Goal: Task Accomplishment & Management: Manage account settings

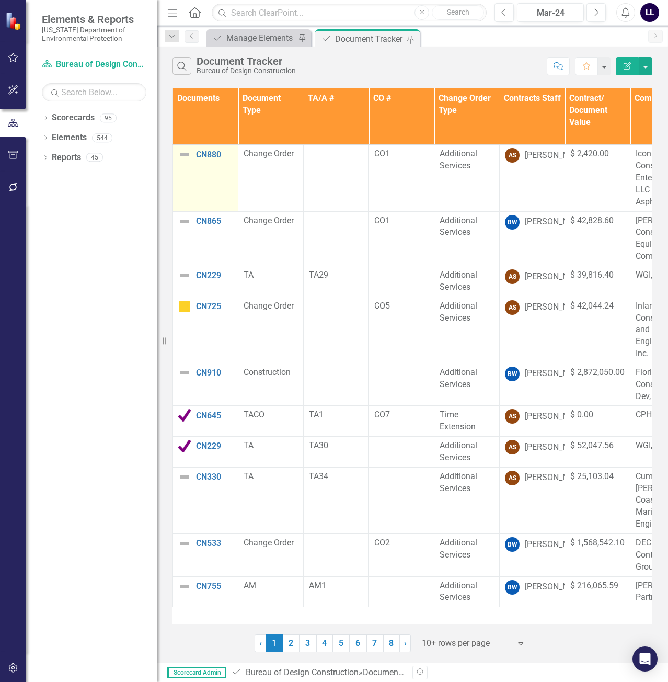
click at [182, 153] on img at bounding box center [184, 154] width 13 height 13
click at [387, 644] on link "8" at bounding box center [391, 643] width 17 height 18
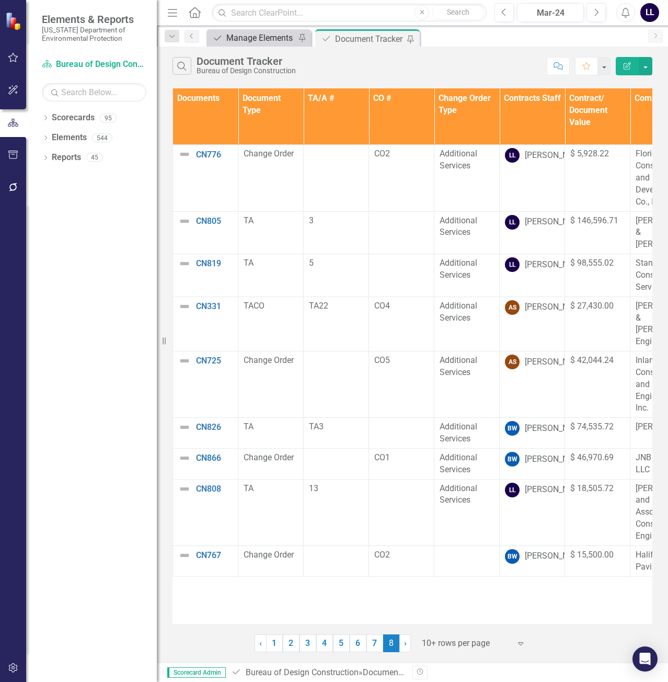
click at [249, 33] on div "Manage Elements" at bounding box center [260, 37] width 69 height 13
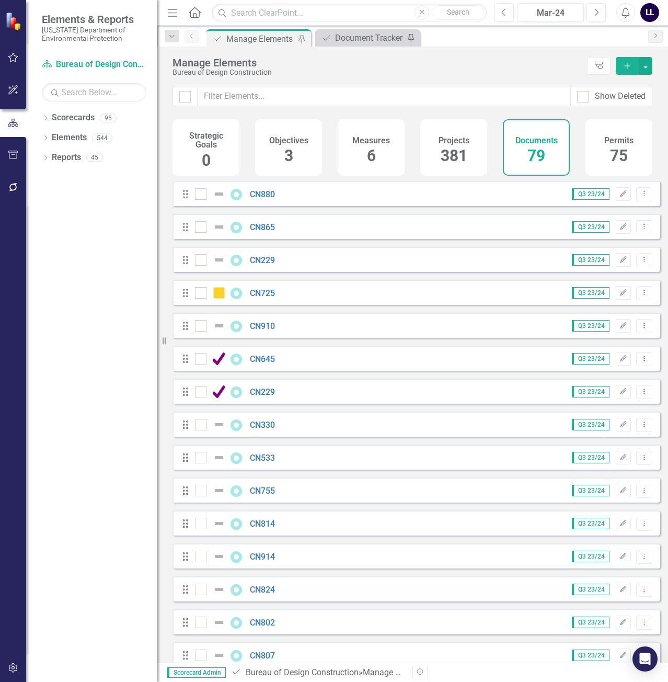
click at [620, 64] on button "Add" at bounding box center [627, 66] width 23 height 18
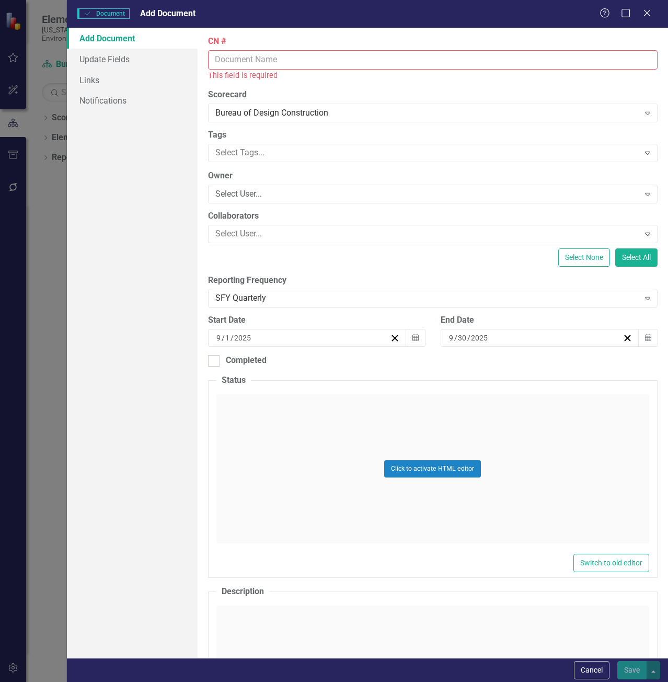
click at [235, 67] on input "CN #" at bounding box center [432, 59] width 449 height 19
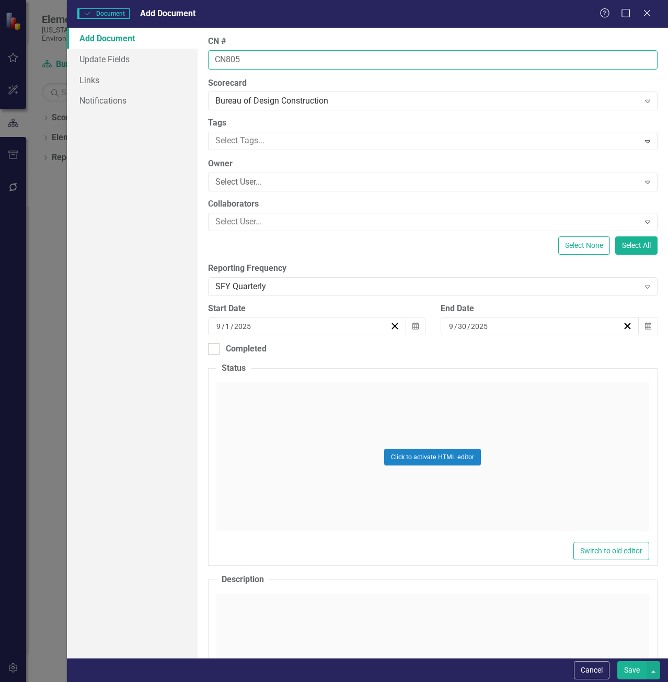
type input "CN805"
click at [617, 661] on button "Save" at bounding box center [631, 670] width 29 height 18
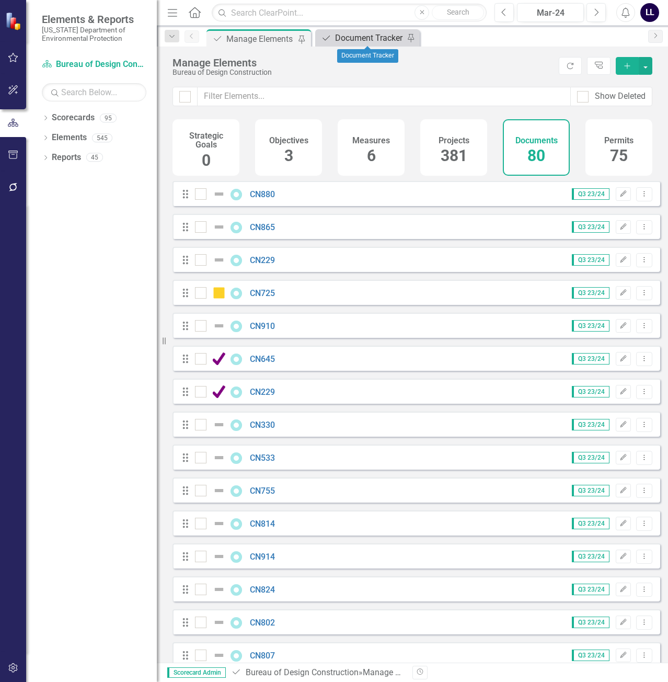
click at [363, 36] on div "Document Tracker" at bounding box center [369, 37] width 69 height 13
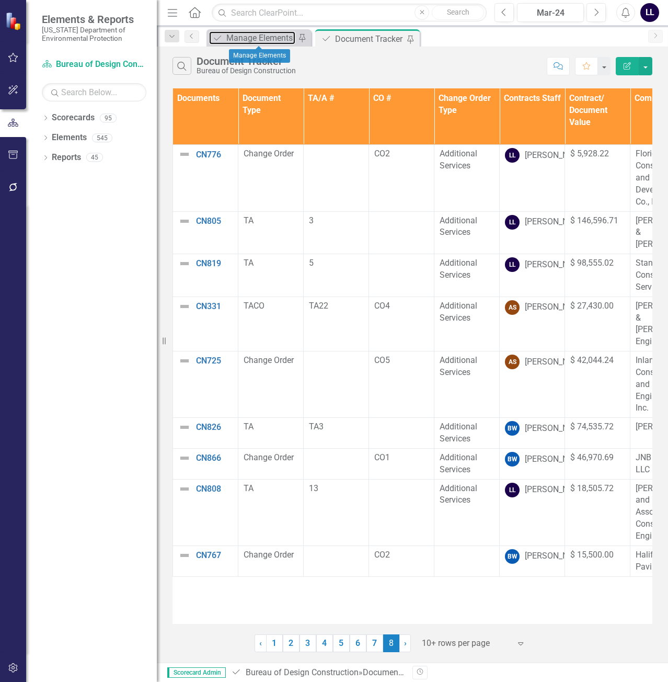
click at [253, 38] on div "Manage Elements" at bounding box center [260, 37] width 69 height 13
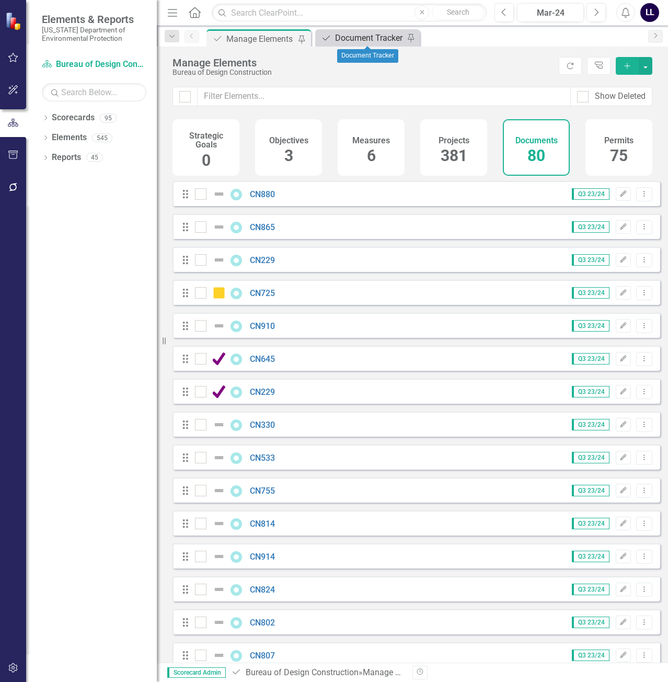
click at [367, 35] on div "Document Tracker" at bounding box center [369, 37] width 69 height 13
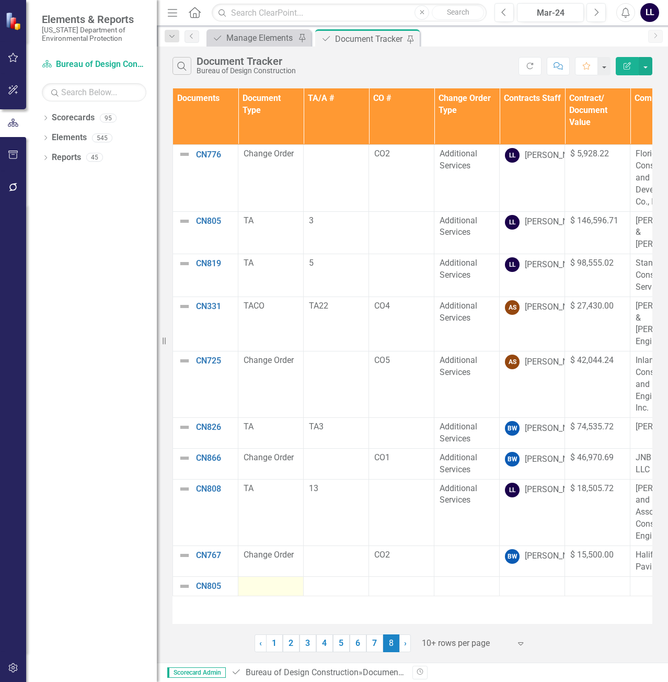
click at [261, 580] on div at bounding box center [271, 586] width 54 height 13
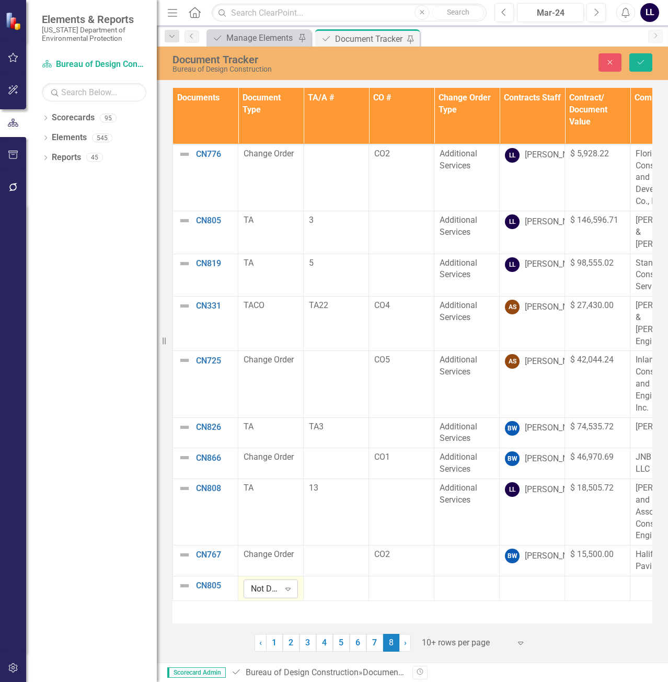
click at [262, 583] on div "Not Defined" at bounding box center [265, 589] width 29 height 12
click at [276, 542] on div "TA" at bounding box center [287, 541] width 67 height 12
click at [326, 579] on div at bounding box center [336, 585] width 54 height 13
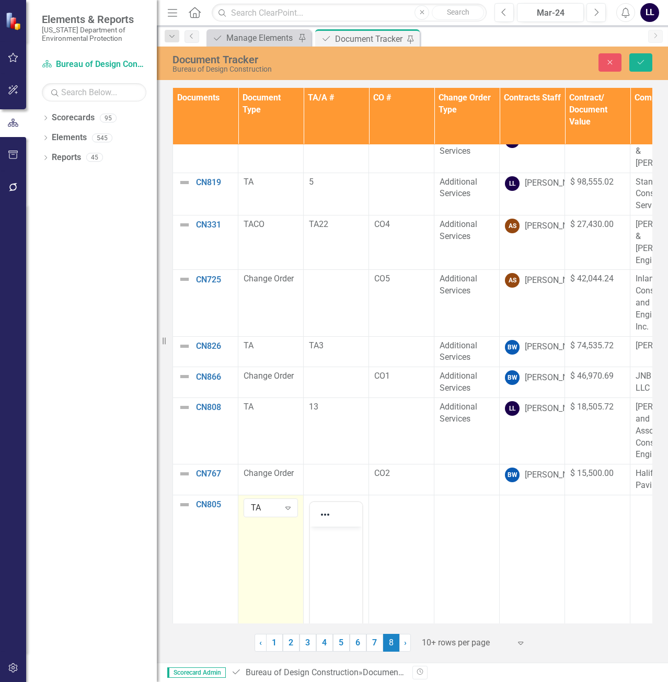
click at [332, 546] on body "Rich Text Area. Press ALT-0 for help." at bounding box center [336, 604] width 52 height 157
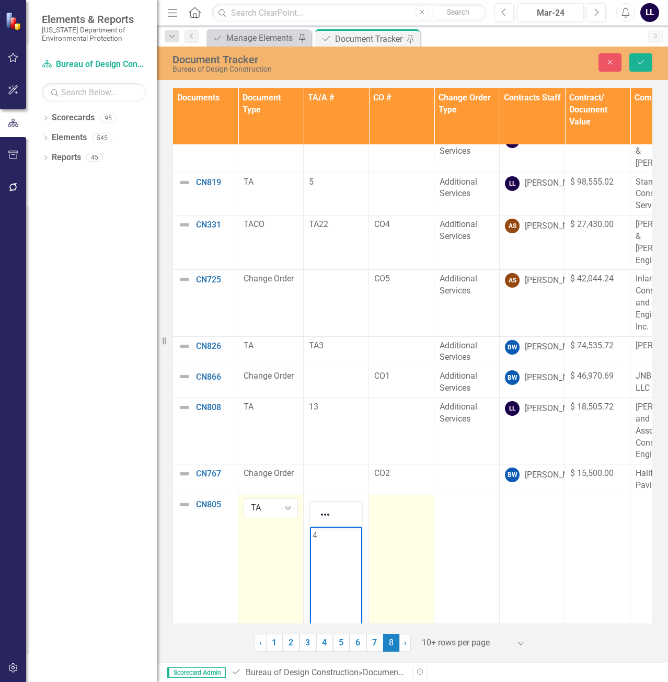
click at [394, 509] on td at bounding box center [401, 623] width 65 height 258
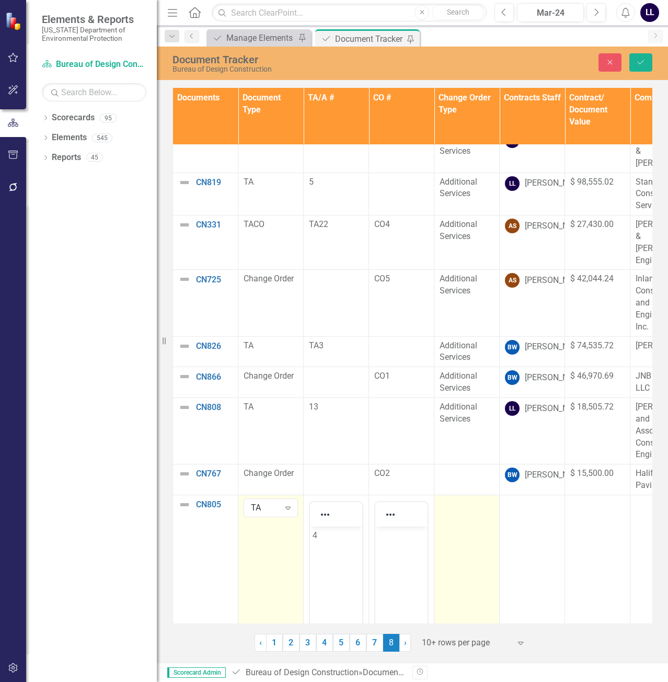
click at [484, 501] on td at bounding box center [466, 623] width 65 height 258
click at [467, 502] on div "Not Defined" at bounding box center [461, 508] width 29 height 12
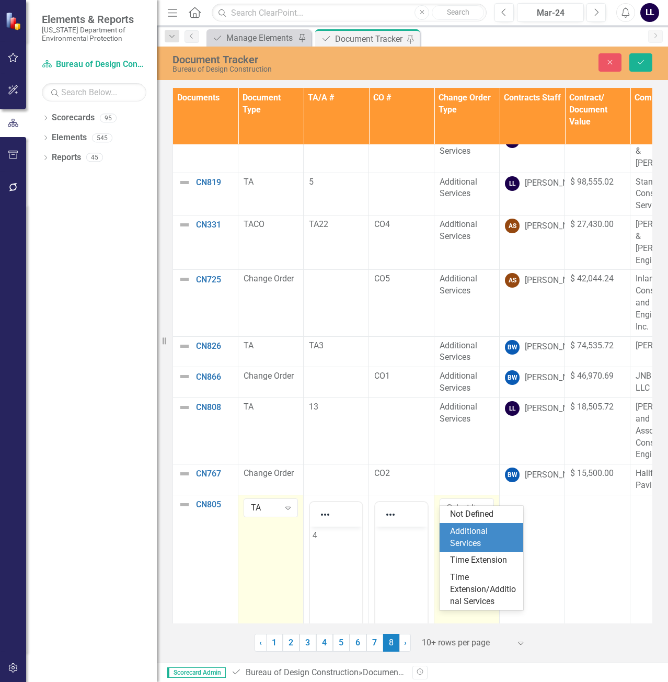
click at [470, 532] on div "Additional Services" at bounding box center [483, 537] width 67 height 24
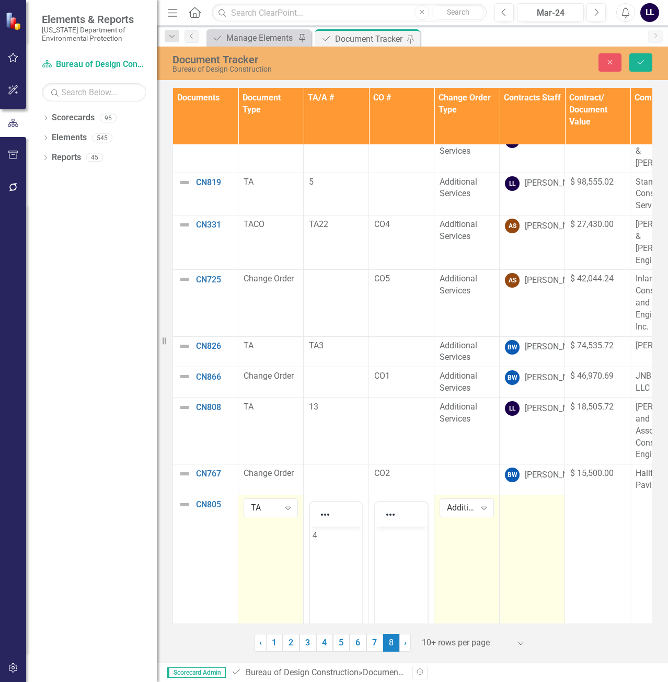
click at [523, 505] on td at bounding box center [532, 623] width 65 height 258
click at [532, 502] on div "Not Defined" at bounding box center [526, 508] width 29 height 12
type input "[PERSON_NAME]"
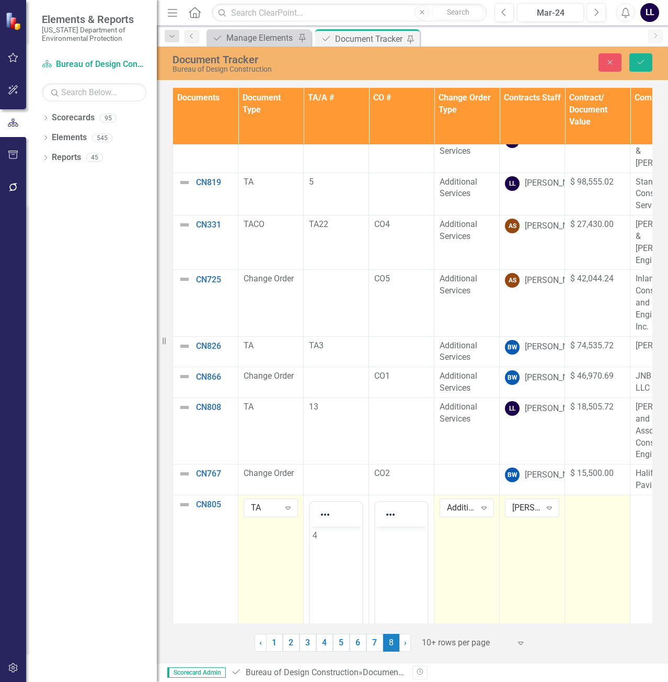
click at [596, 502] on td at bounding box center [597, 623] width 65 height 258
click at [594, 498] on input "number" at bounding box center [597, 507] width 54 height 19
type input "125943.06"
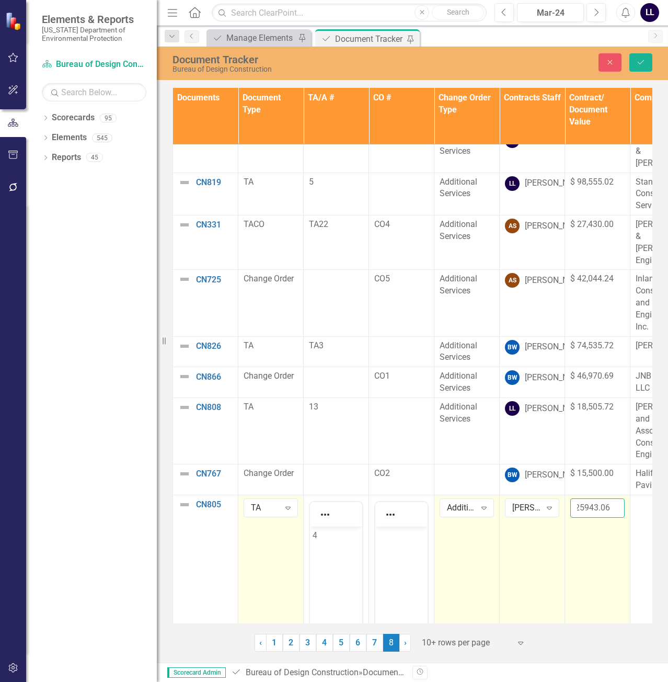
click button "Save" at bounding box center [640, 62] width 23 height 18
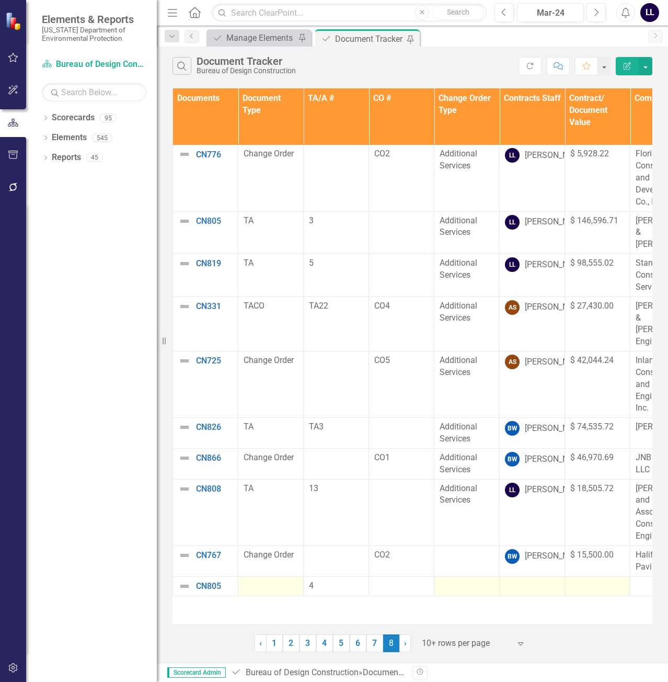
scroll to position [0, 0]
click at [273, 36] on div "Manage Elements" at bounding box center [260, 37] width 69 height 13
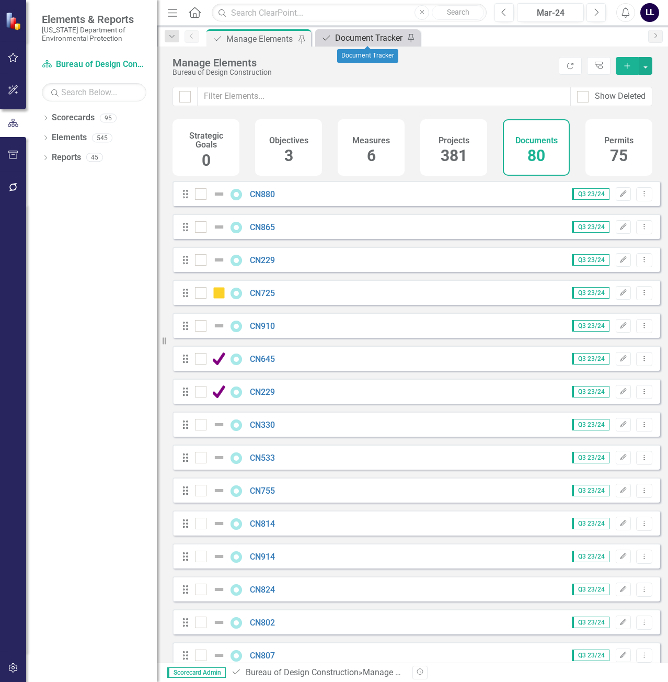
click at [363, 40] on div "Document Tracker" at bounding box center [369, 37] width 69 height 13
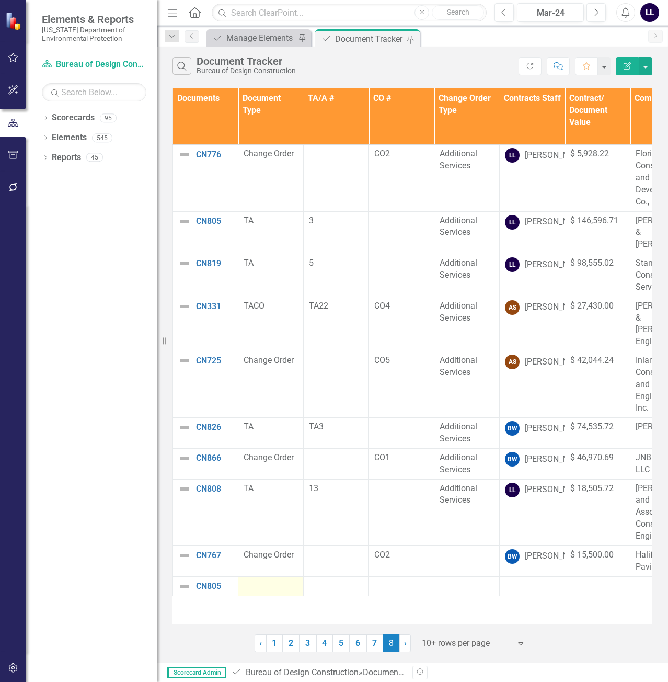
click at [265, 580] on div at bounding box center [271, 586] width 54 height 13
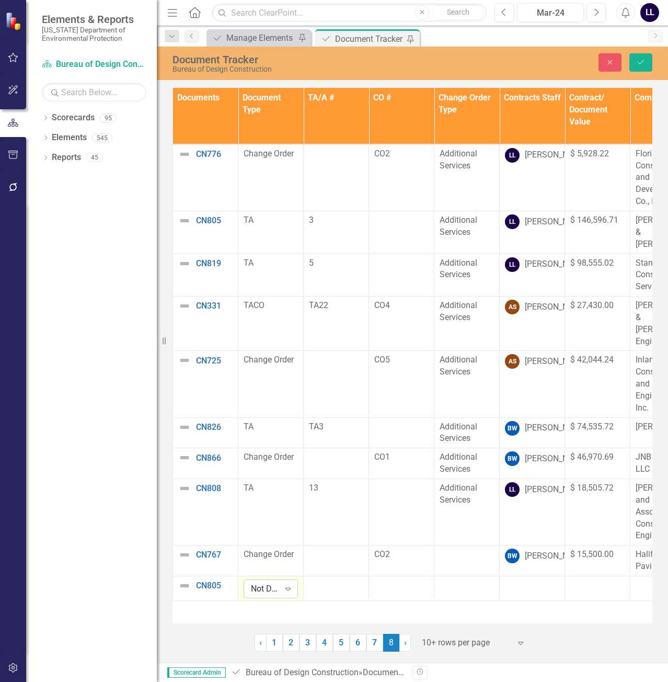
click at [276, 583] on div "Not Defined" at bounding box center [265, 589] width 29 height 12
click at [278, 546] on div "TA" at bounding box center [287, 541] width 67 height 12
click at [332, 579] on div at bounding box center [336, 585] width 54 height 13
click at [328, 608] on body "Rich Text Area. Press ALT-0 for help." at bounding box center [336, 685] width 52 height 157
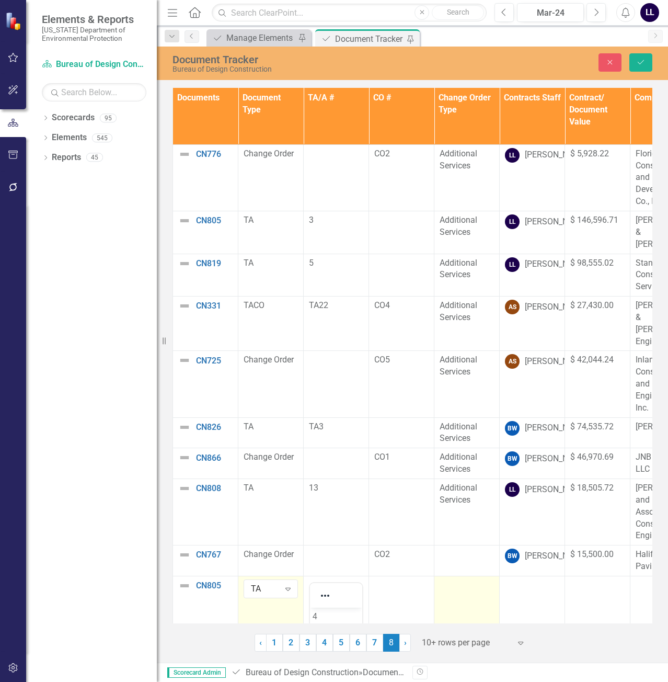
click at [450, 579] on div at bounding box center [467, 585] width 54 height 13
click at [471, 583] on div "Not Defined" at bounding box center [461, 589] width 29 height 12
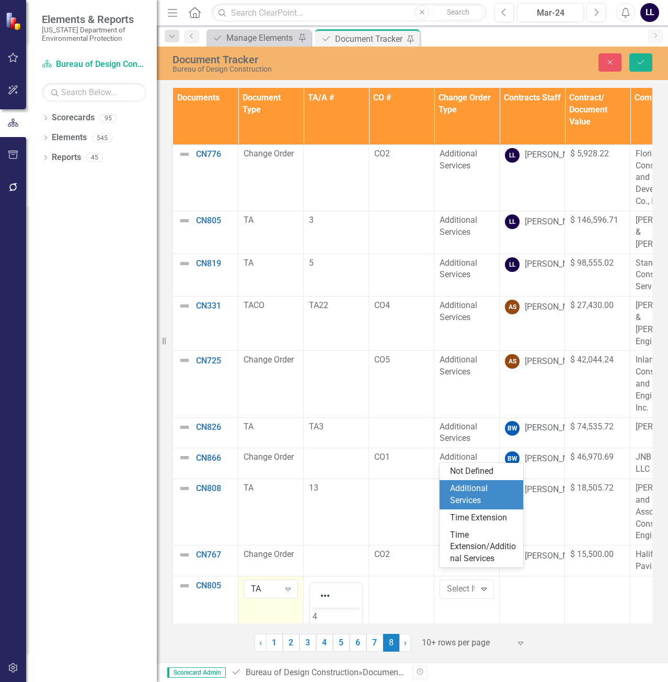
click at [478, 490] on div "Additional Services" at bounding box center [483, 494] width 67 height 24
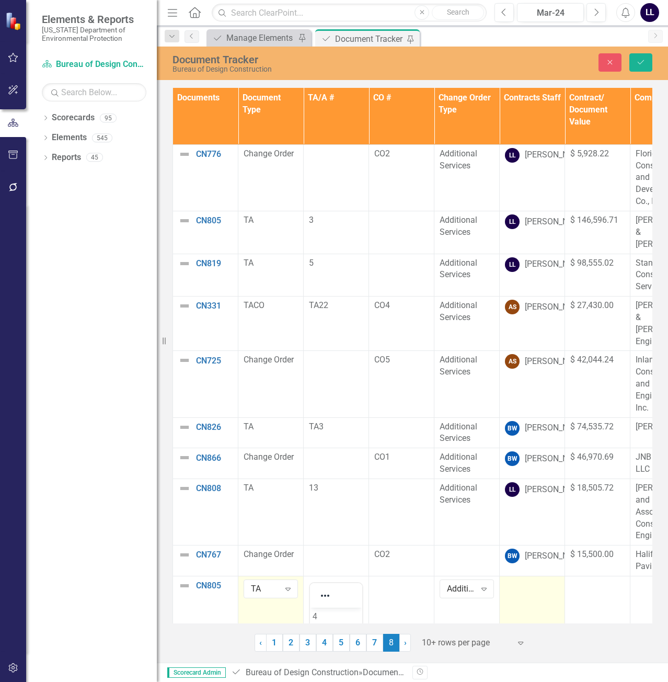
click at [527, 579] on div at bounding box center [532, 585] width 54 height 13
click at [527, 583] on div "Not Defined" at bounding box center [526, 589] width 29 height 12
type input "[PERSON_NAME]"
click at [643, 61] on icon "Save" at bounding box center [640, 62] width 9 height 7
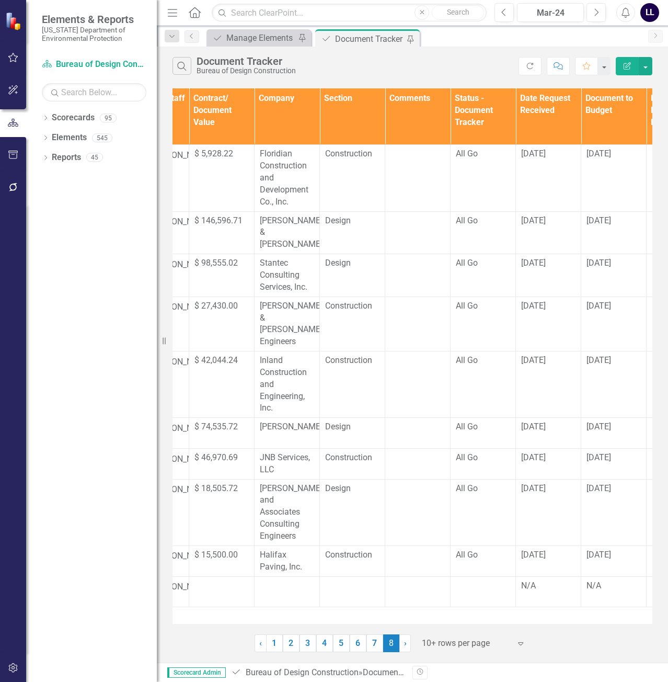
scroll to position [0, 353]
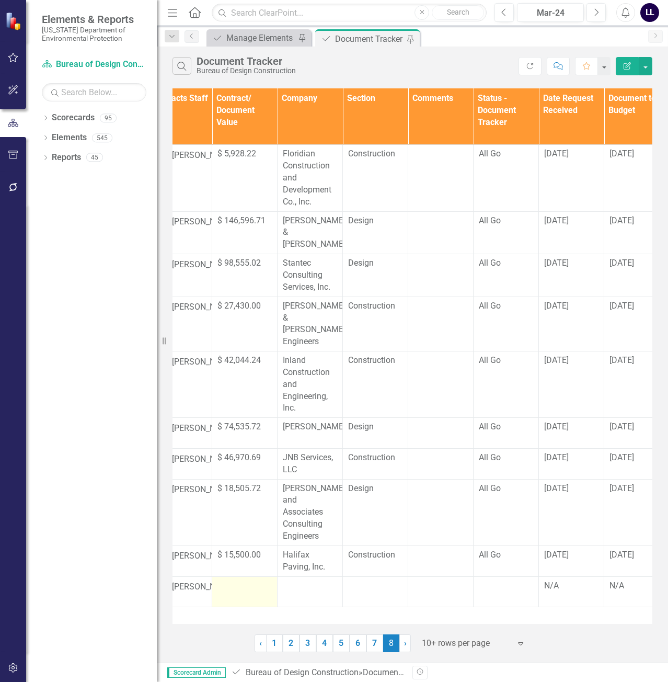
click at [236, 581] on td at bounding box center [244, 591] width 65 height 31
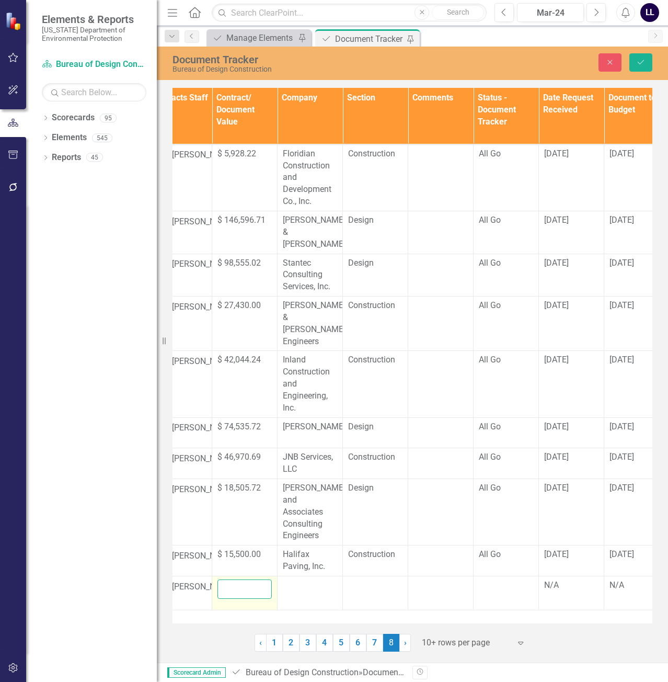
click at [241, 582] on input "number" at bounding box center [244, 588] width 54 height 19
type input "125943.06"
click button "Save" at bounding box center [640, 62] width 23 height 18
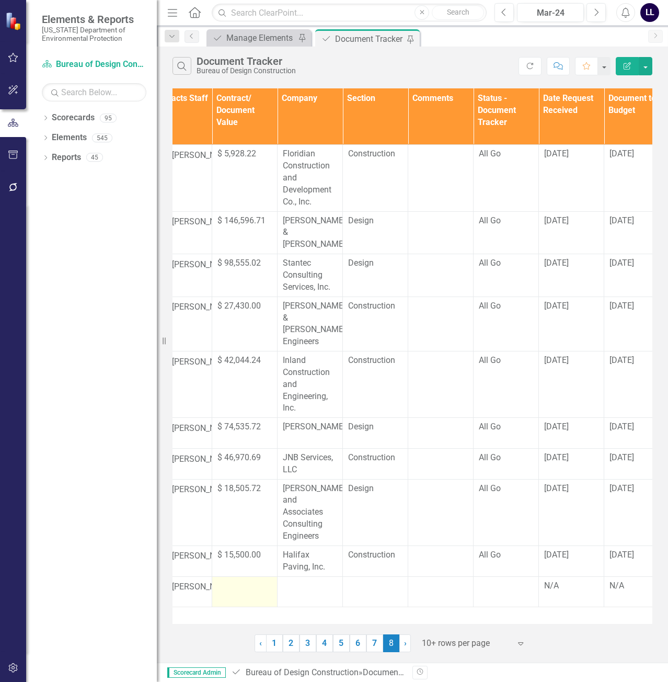
click at [245, 580] on div at bounding box center [244, 586] width 54 height 13
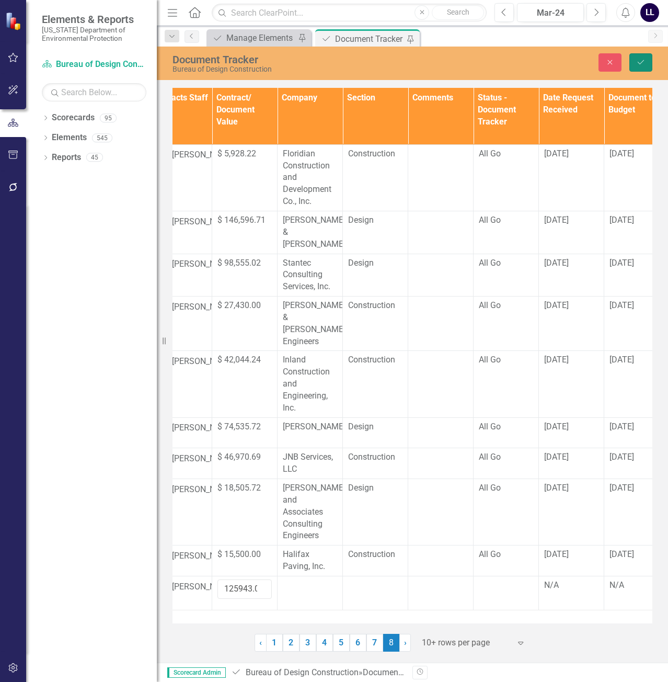
click at [644, 60] on icon "Save" at bounding box center [640, 62] width 9 height 7
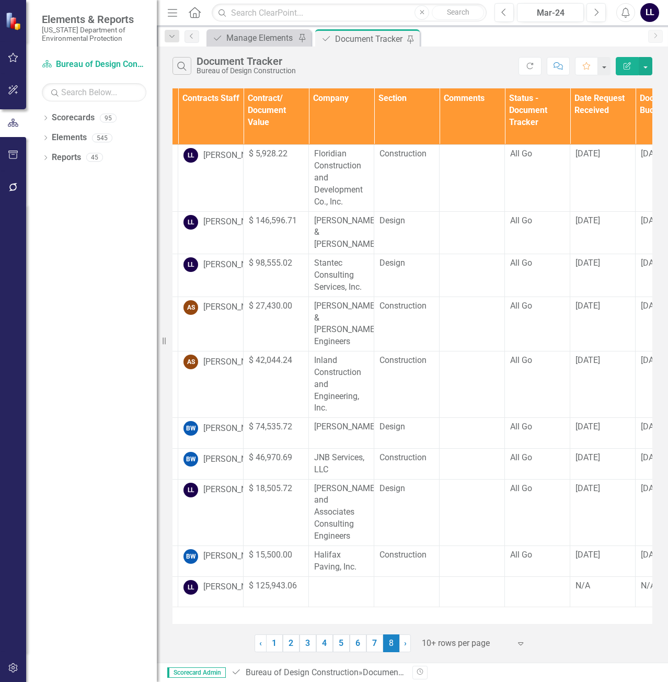
scroll to position [0, 322]
click at [337, 582] on td at bounding box center [340, 591] width 65 height 31
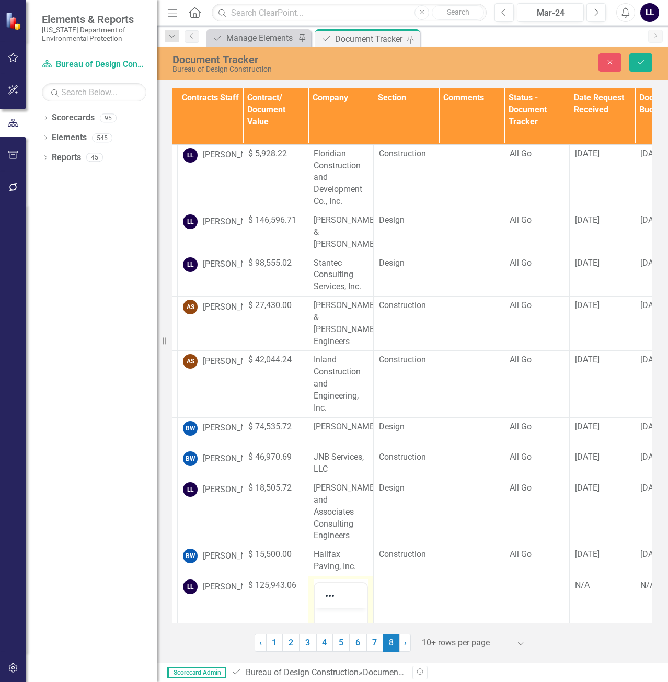
scroll to position [0, 0]
click at [333, 611] on p "Rich Text Area. Press ALT-0 for help." at bounding box center [340, 615] width 47 height 13
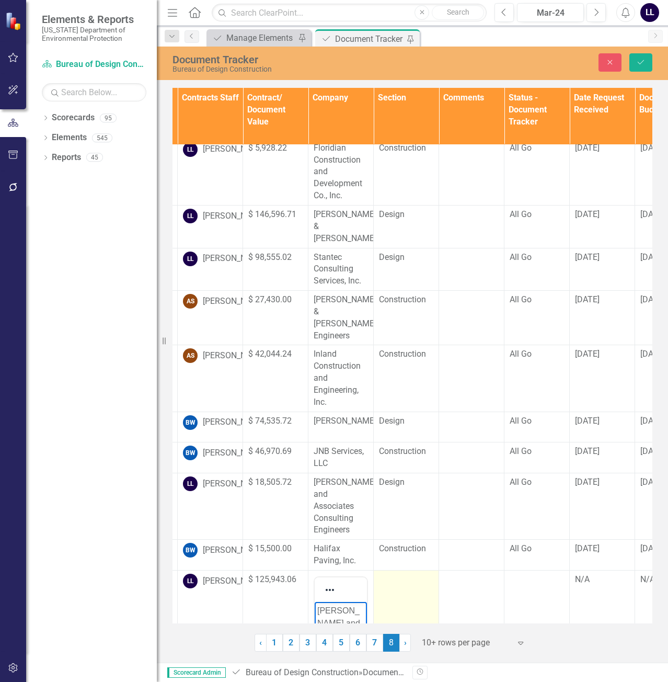
click at [391, 573] on div at bounding box center [406, 579] width 54 height 13
click at [412, 577] on div "Not Defined" at bounding box center [400, 583] width 29 height 12
click at [415, 549] on div "Design" at bounding box center [422, 553] width 67 height 12
click at [644, 63] on icon "Save" at bounding box center [640, 62] width 9 height 7
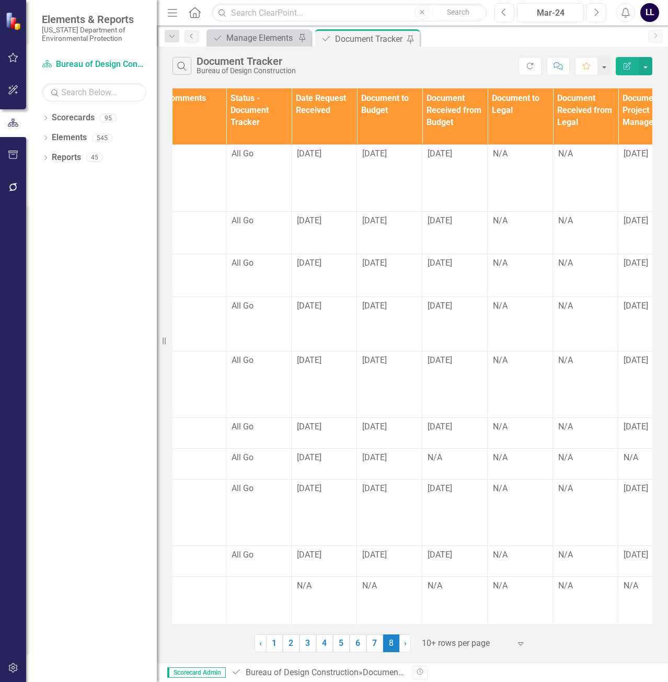
scroll to position [0, 563]
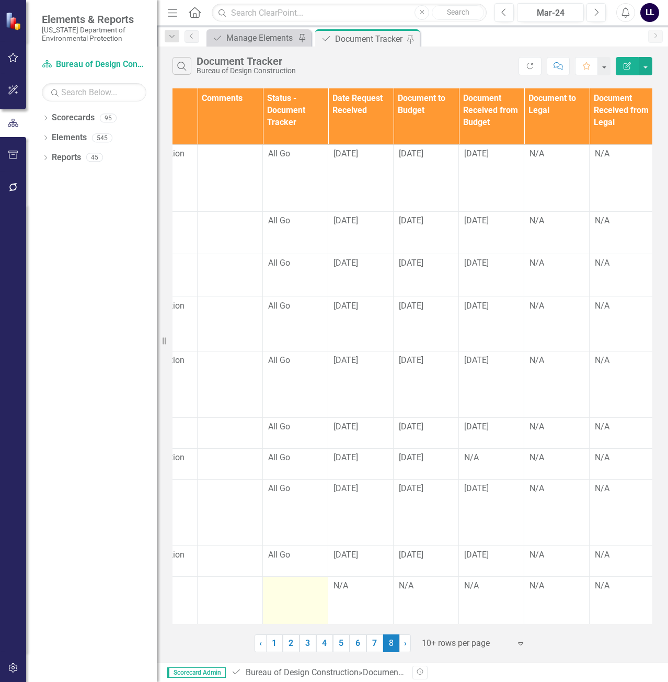
click at [303, 581] on td at bounding box center [295, 611] width 65 height 71
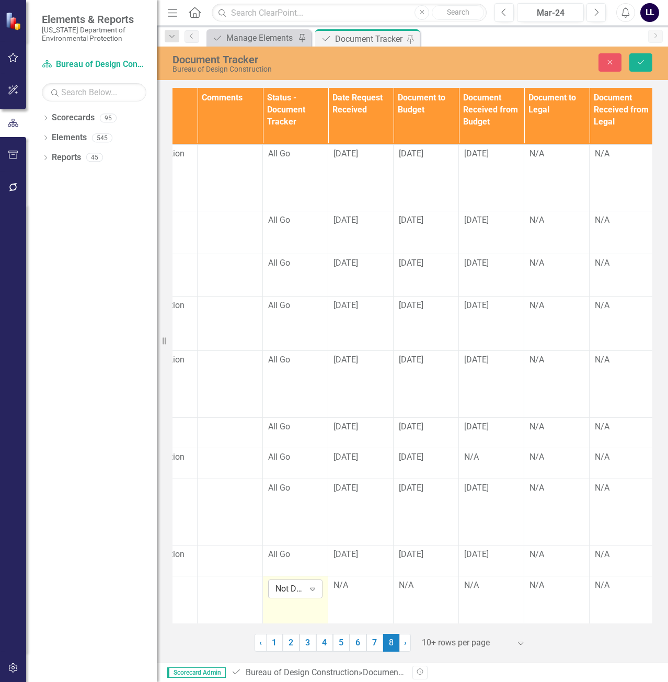
click at [297, 579] on div "Not Defined Expand" at bounding box center [295, 588] width 54 height 19
click at [315, 507] on div "All Go" at bounding box center [312, 507] width 67 height 12
click at [353, 581] on td "N/A" at bounding box center [360, 610] width 65 height 71
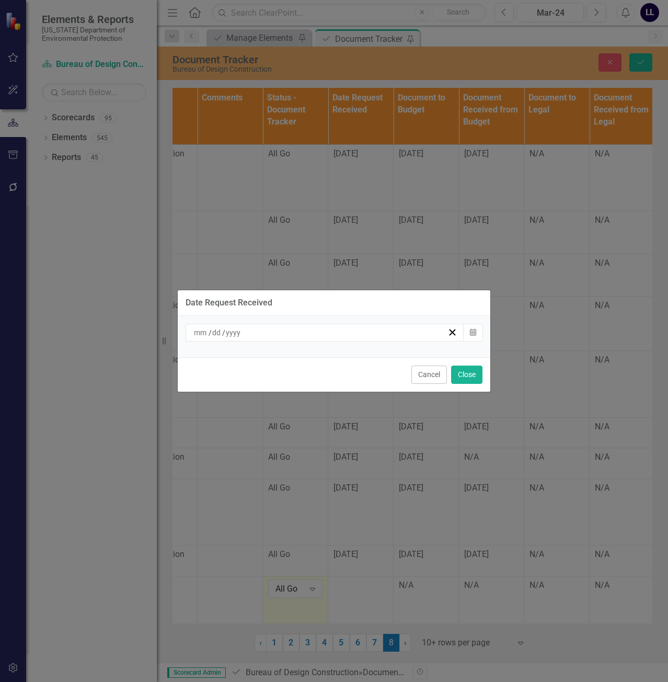
click at [427, 338] on div "/ /" at bounding box center [325, 333] width 279 height 18
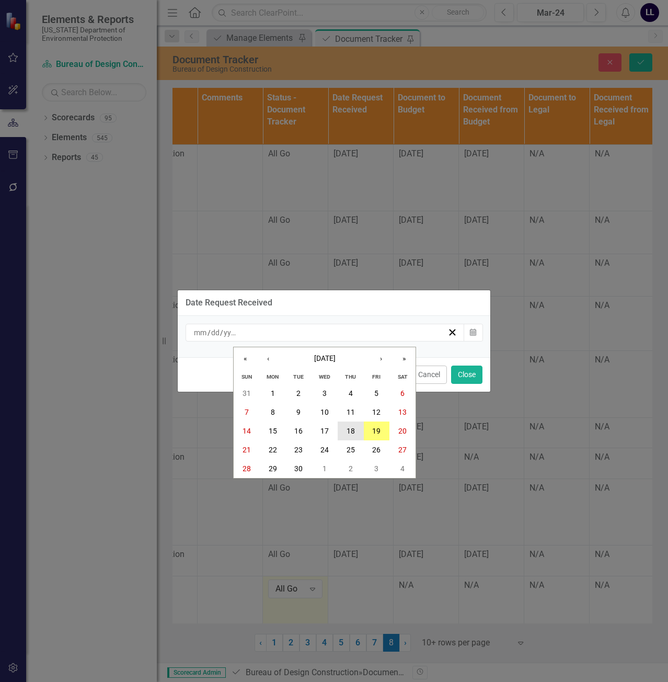
click at [360, 432] on button "18" at bounding box center [351, 430] width 26 height 19
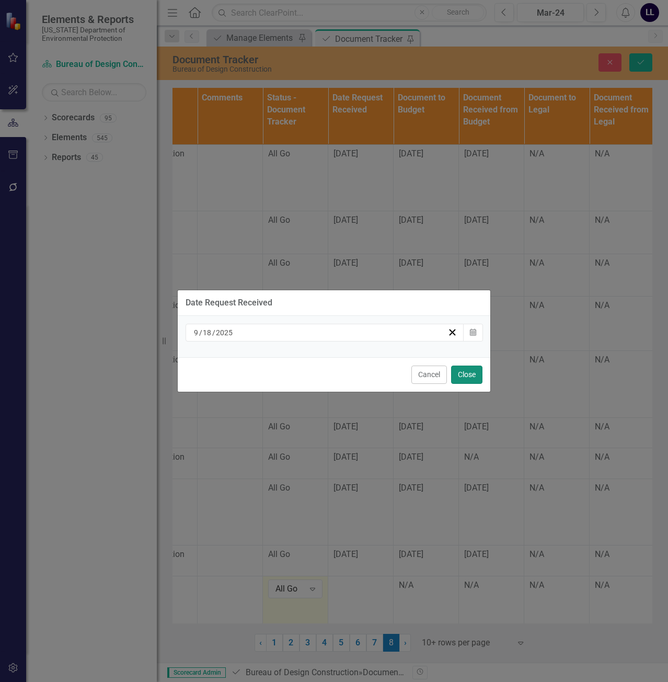
click at [466, 375] on button "Close" at bounding box center [466, 374] width 31 height 18
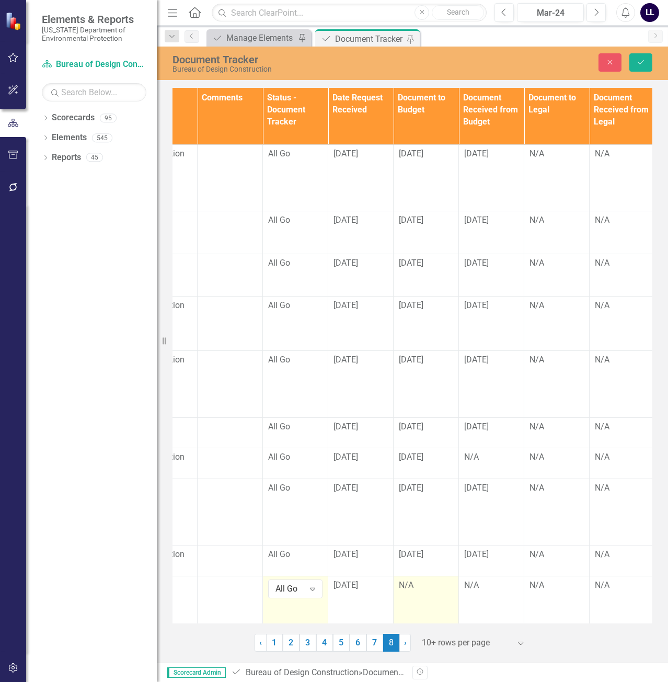
click at [421, 579] on div "N/A" at bounding box center [426, 585] width 54 height 12
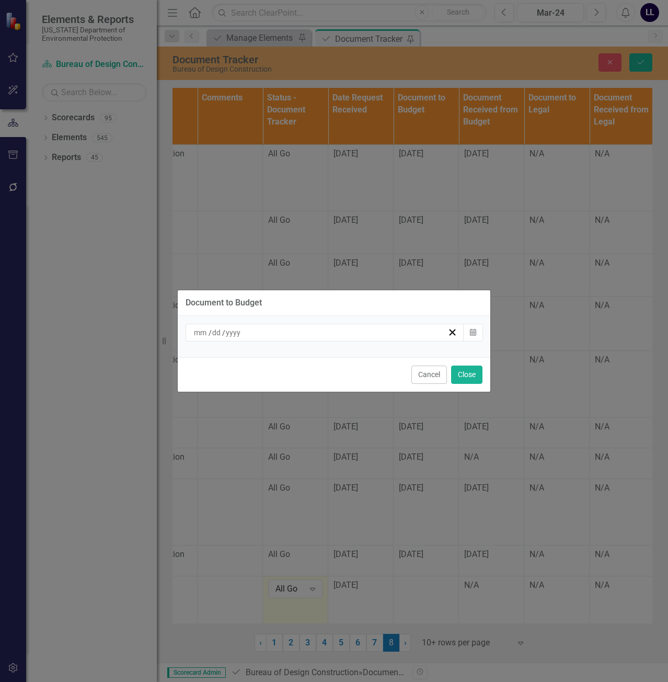
click at [382, 337] on div "/ /" at bounding box center [319, 332] width 255 height 10
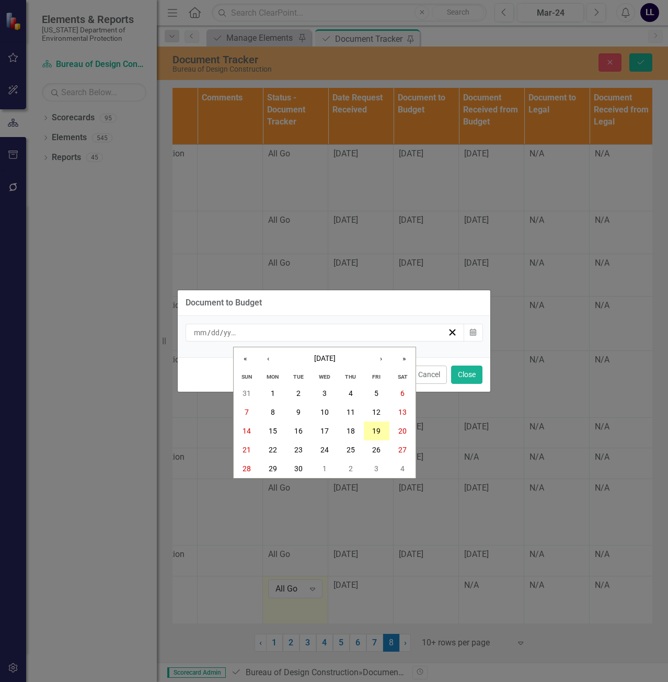
click at [373, 436] on button "19" at bounding box center [377, 430] width 26 height 19
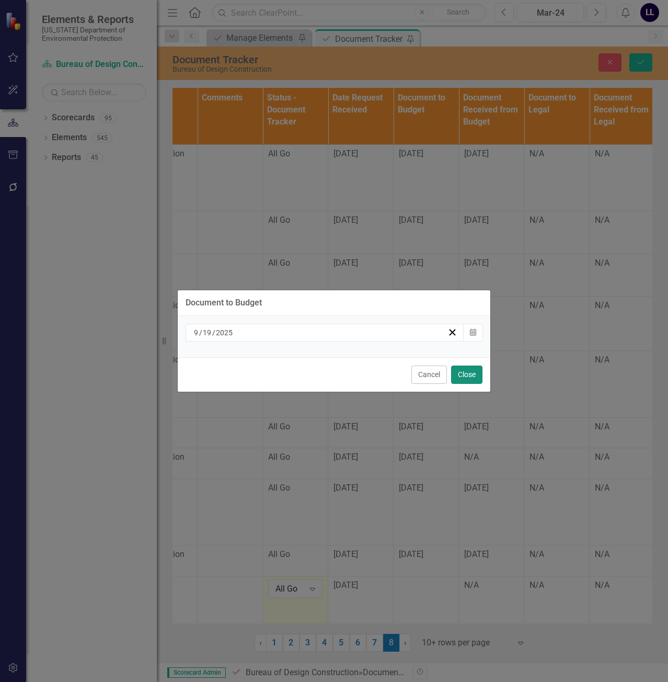
click at [467, 374] on button "Close" at bounding box center [466, 374] width 31 height 18
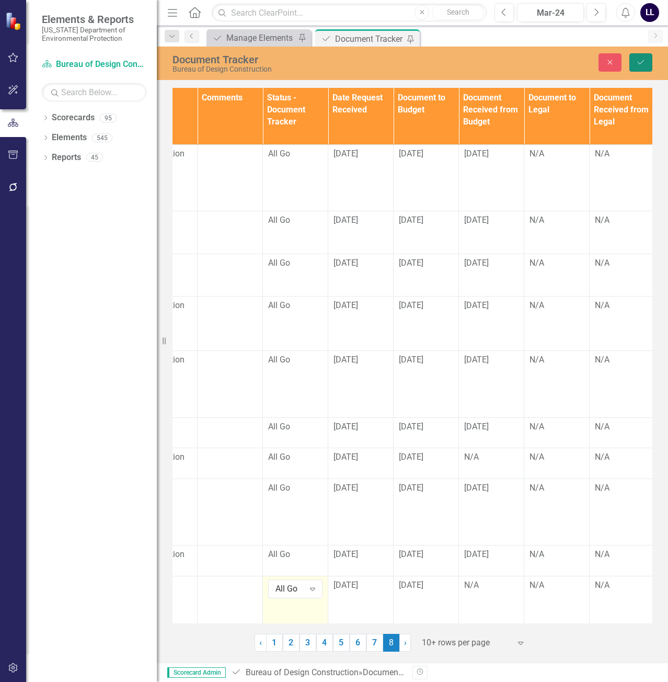
click at [649, 57] on button "Save" at bounding box center [640, 62] width 23 height 18
